Goal: Find specific page/section: Find specific page/section

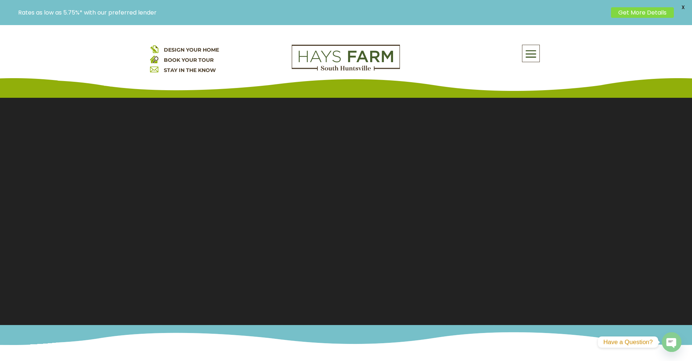
scroll to position [0, 0]
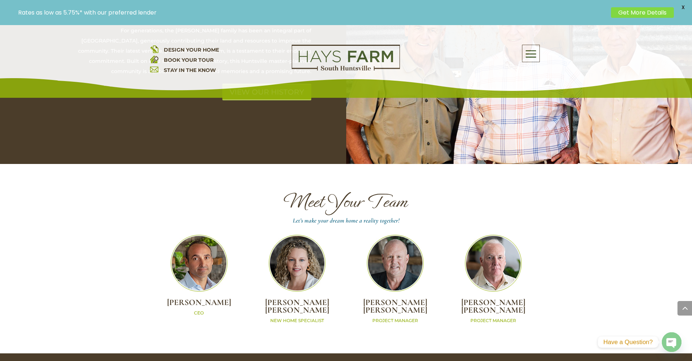
scroll to position [2060, 0]
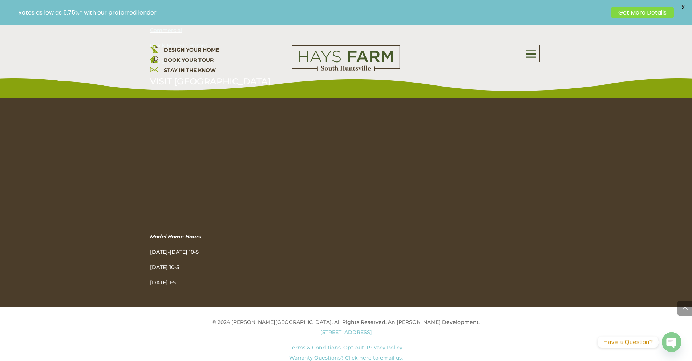
scroll to position [991, 0]
